Goal: Find specific page/section: Find specific page/section

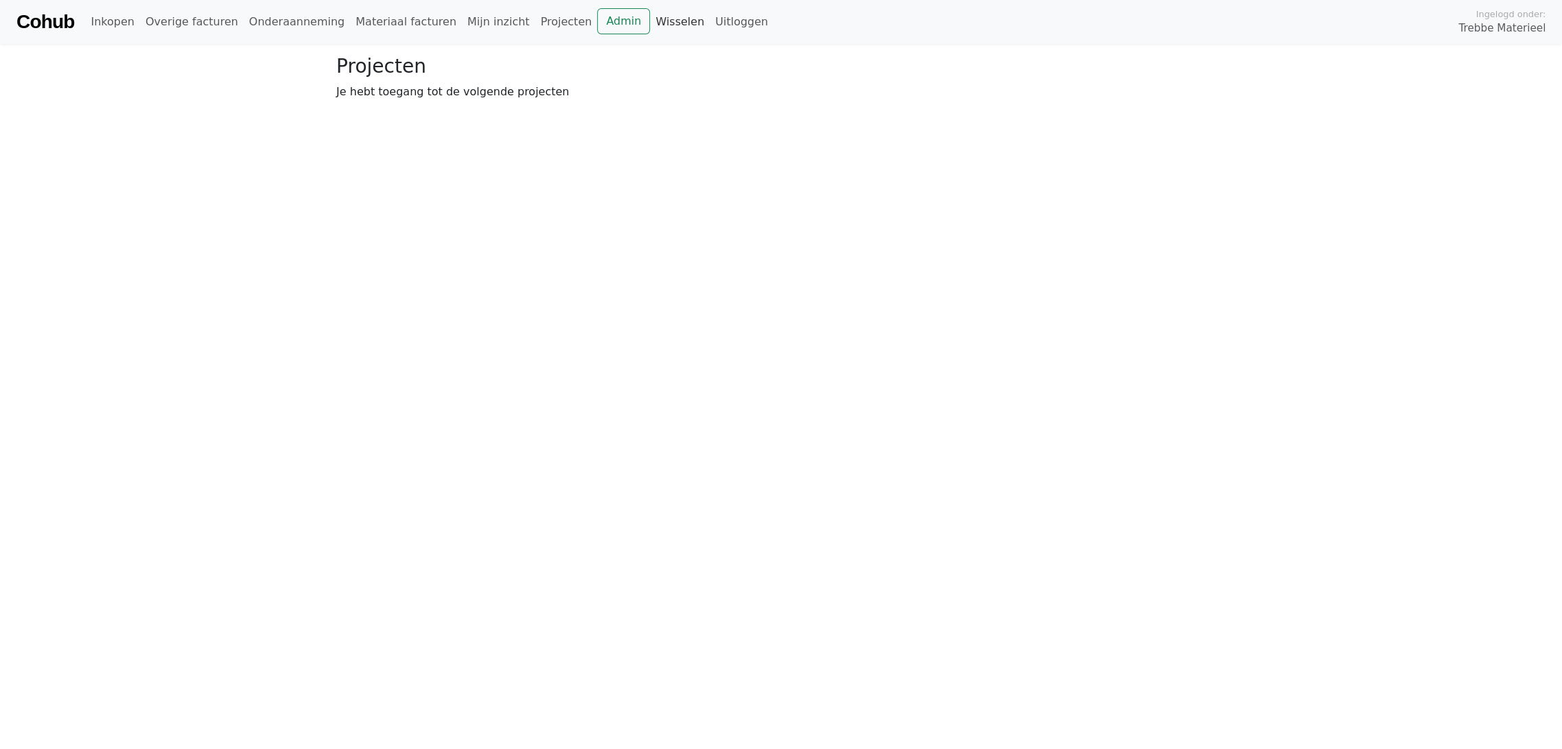
click at [650, 21] on link "Wisselen" at bounding box center [680, 21] width 60 height 27
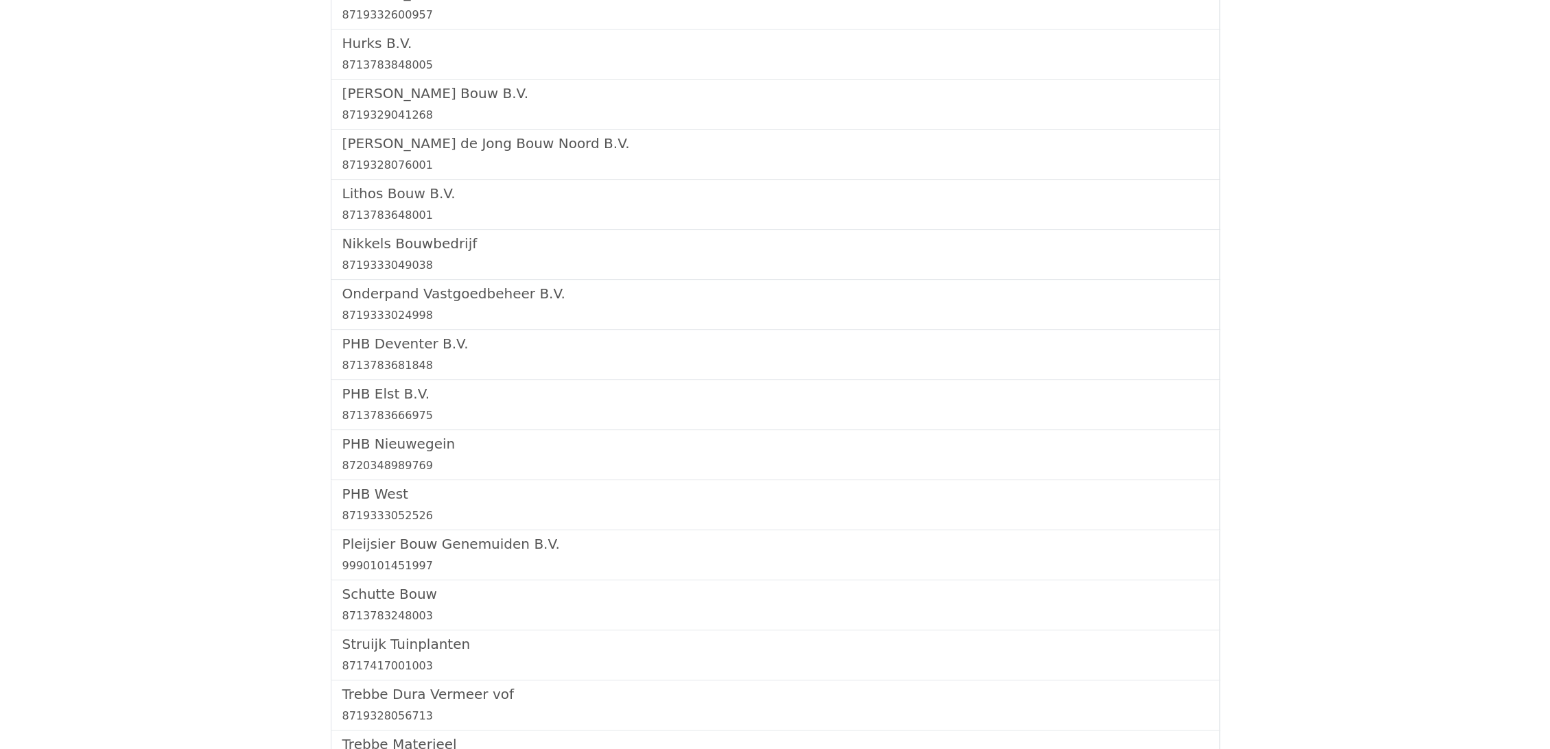
scroll to position [1067, 0]
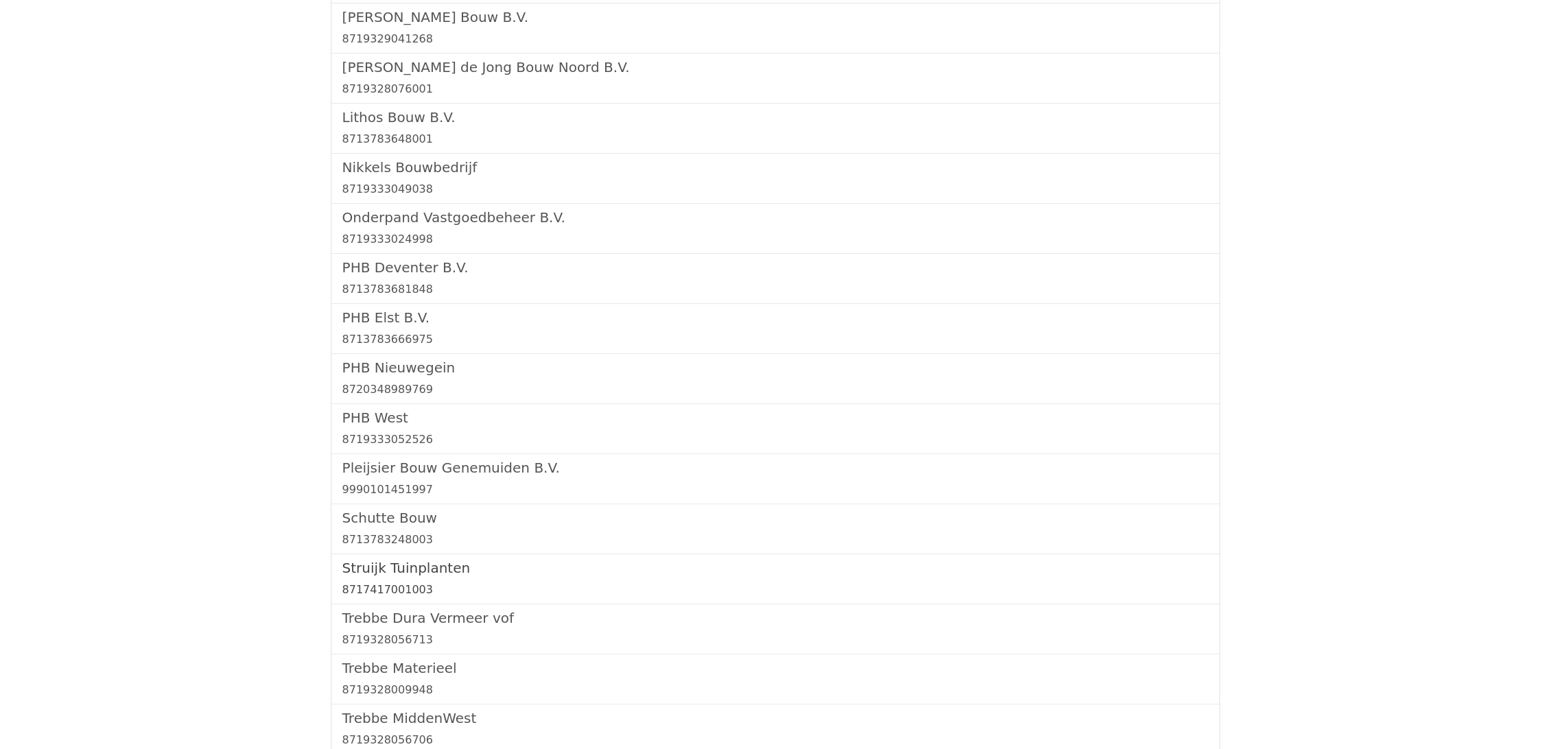
click at [407, 564] on h5 "Struijk Tuinplanten" at bounding box center [775, 568] width 866 height 16
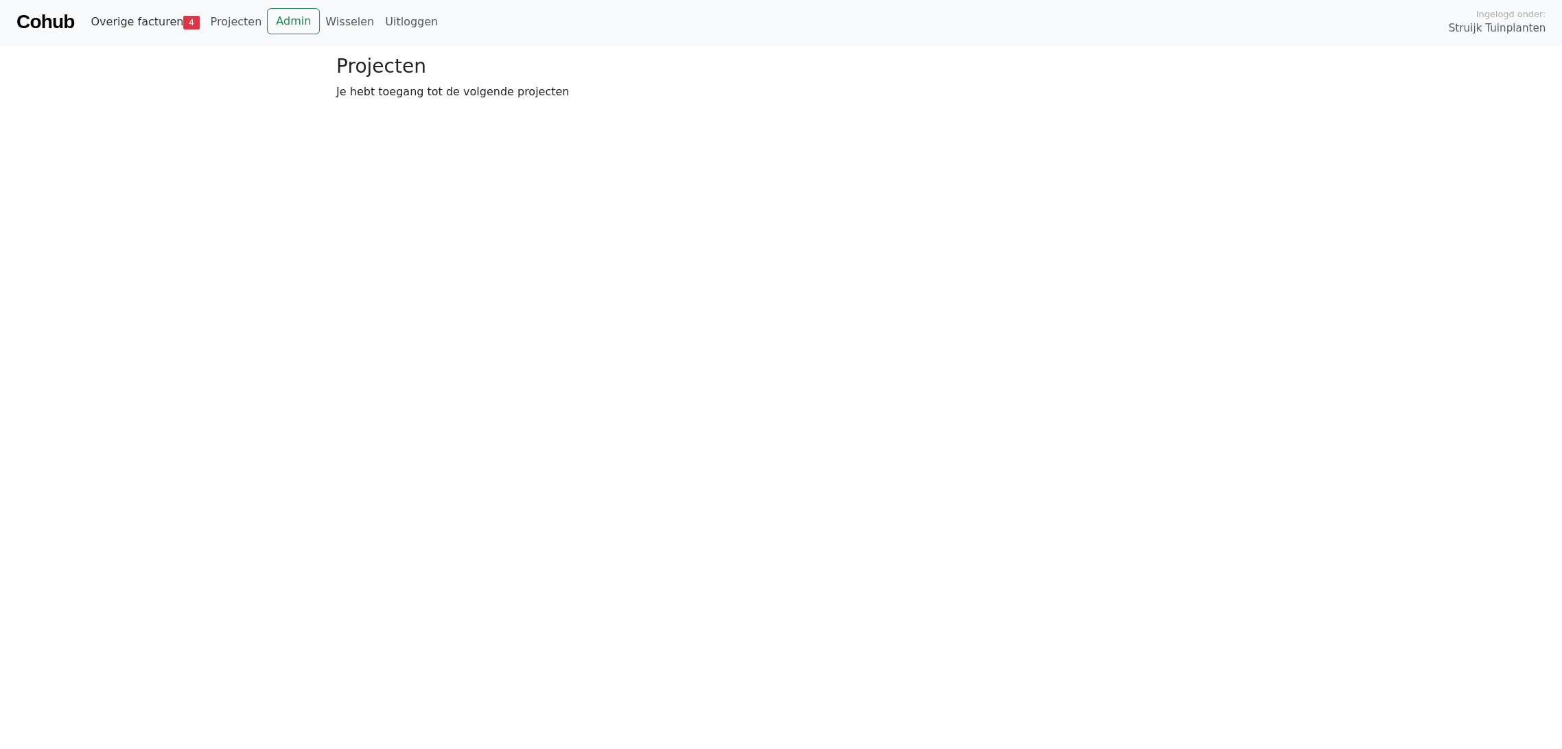
click at [161, 19] on link "Overige facturen 4" at bounding box center [144, 21] width 119 height 27
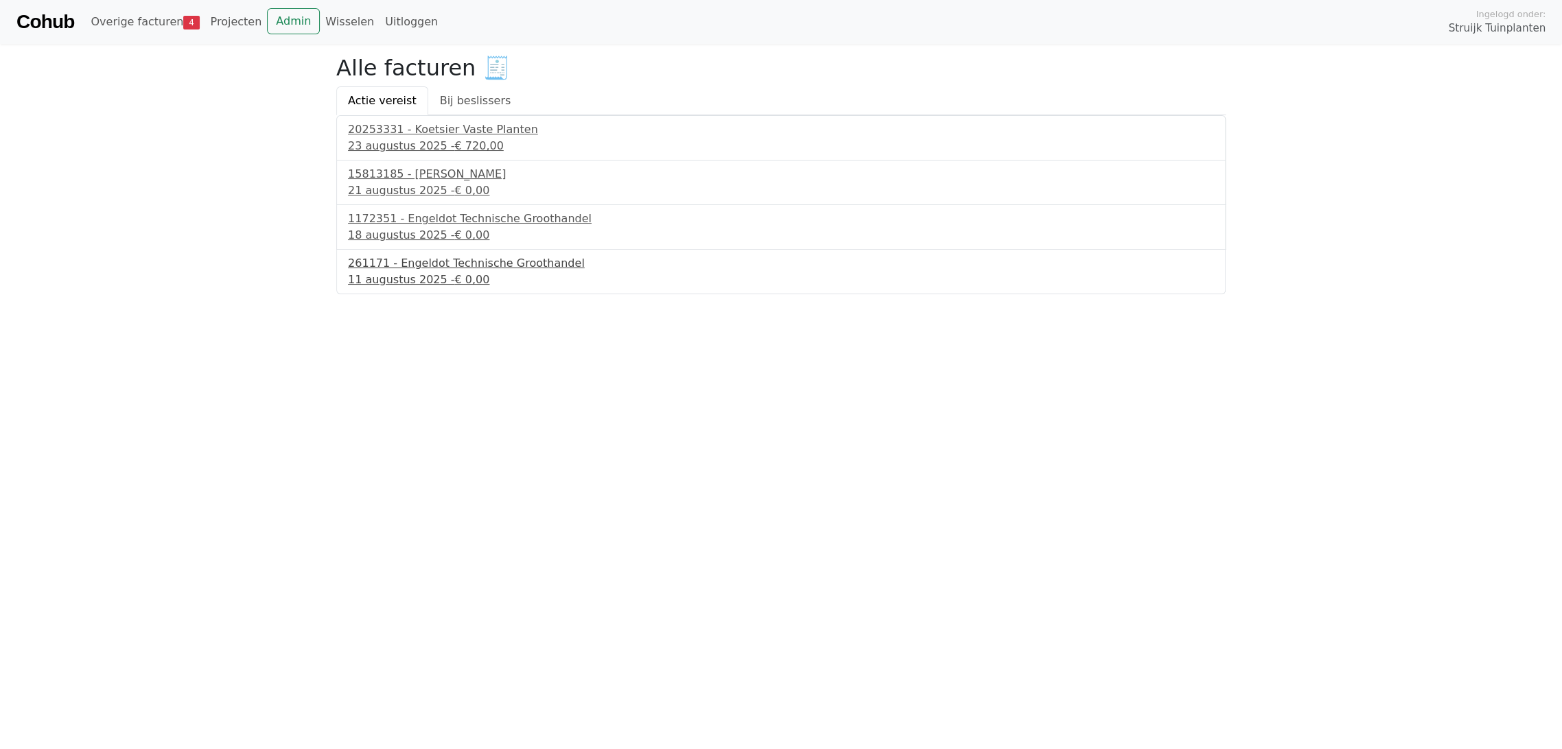
click at [443, 267] on div "261171 - Engeldot Technische Groothandel" at bounding box center [781, 263] width 866 height 16
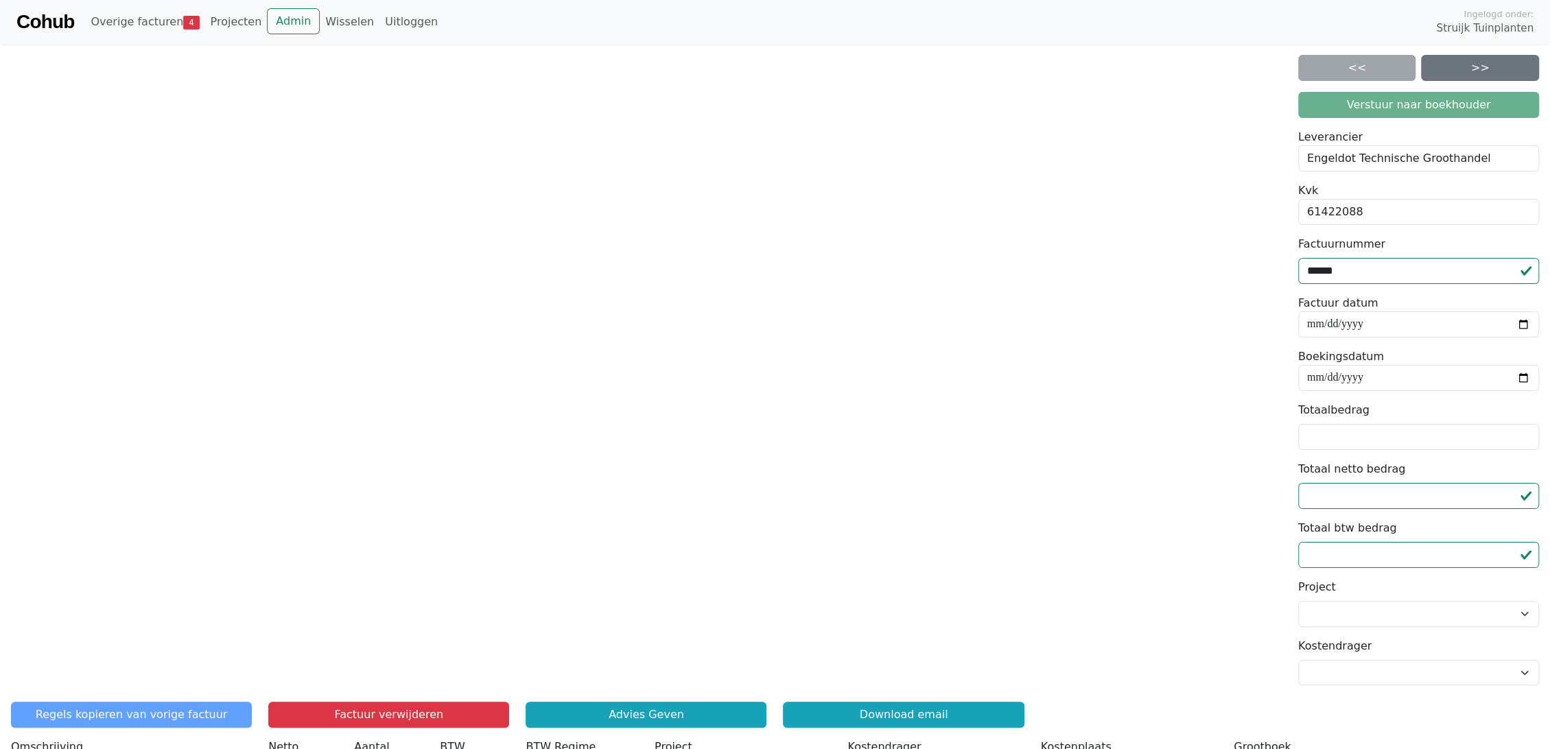
scroll to position [89, 0]
